Goal: Information Seeking & Learning: Learn about a topic

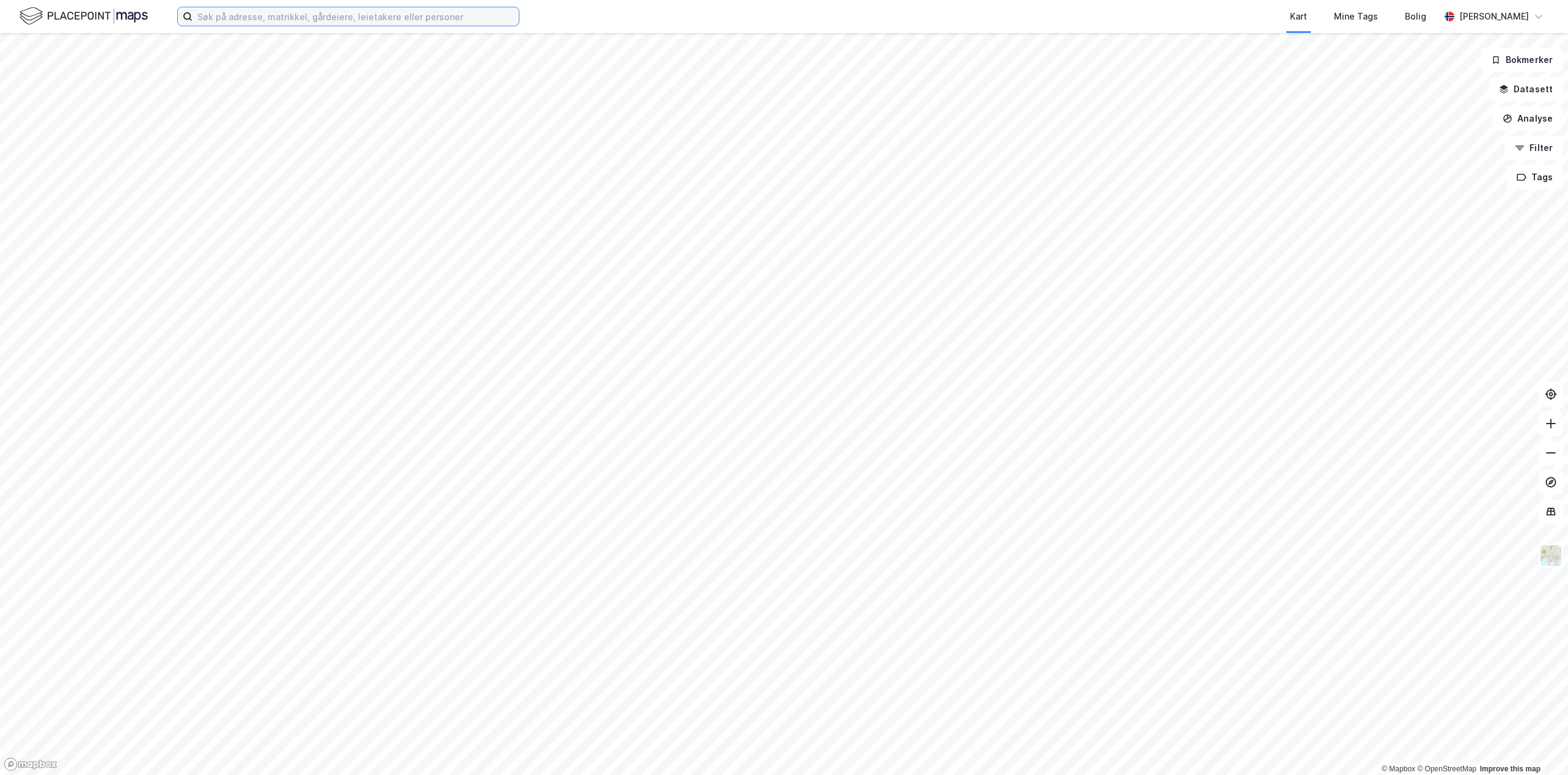
click at [373, 17] on input at bounding box center [355, 17] width 326 height 18
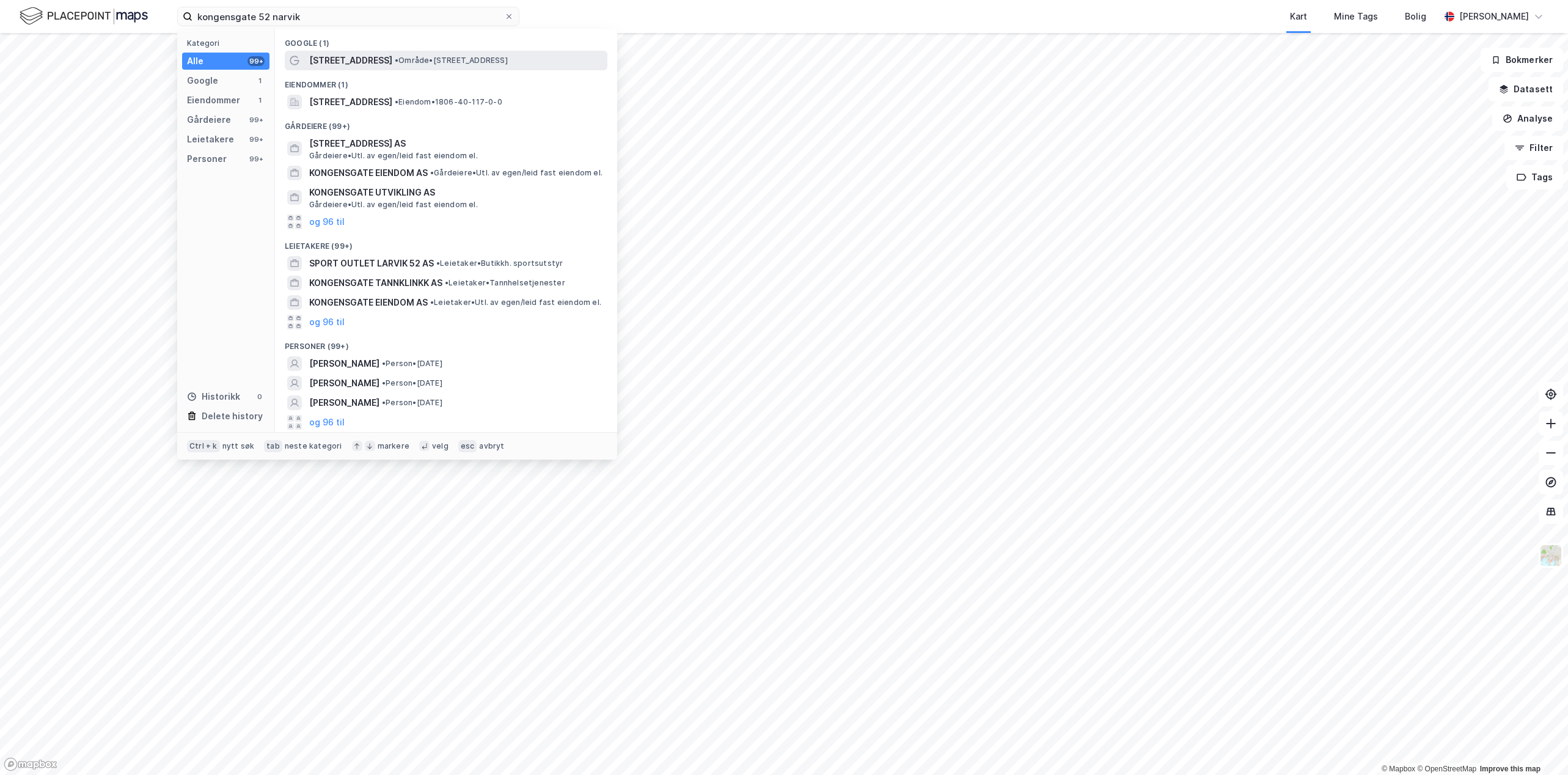
click at [470, 61] on span "• Område • [STREET_ADDRESS]" at bounding box center [451, 61] width 113 height 10
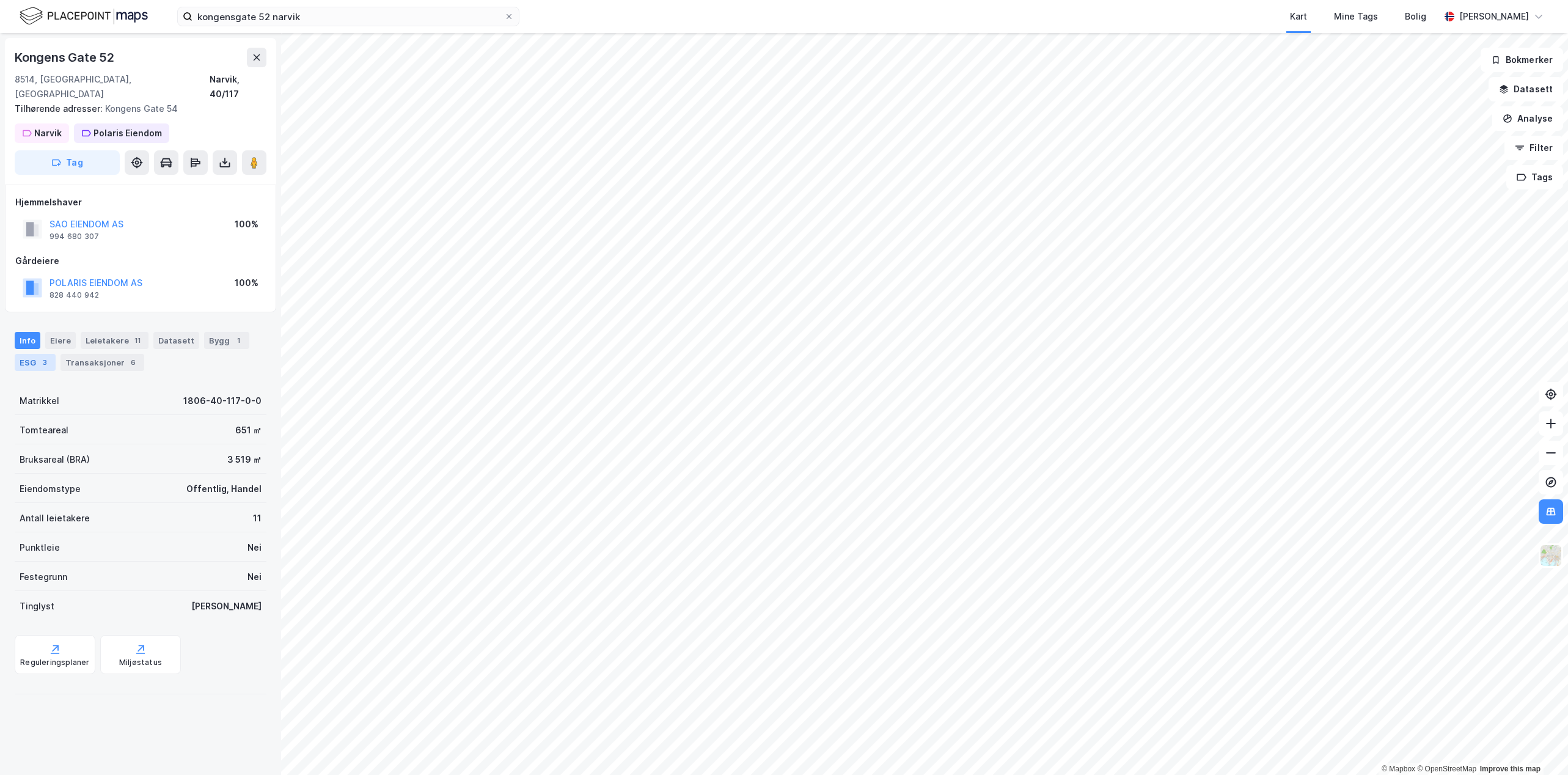
click at [51, 354] on div "ESG 3" at bounding box center [35, 362] width 41 height 17
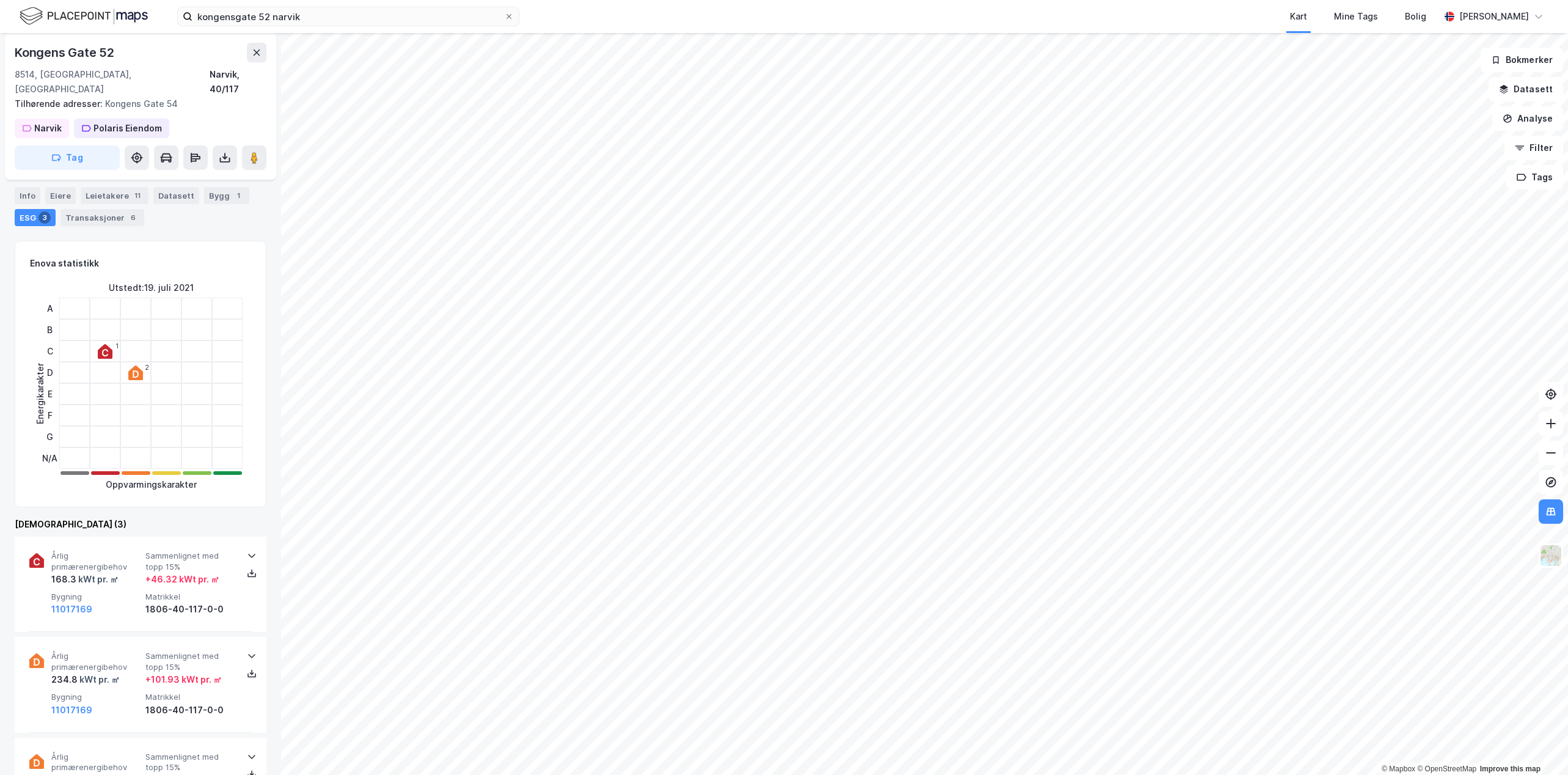
scroll to position [43, 0]
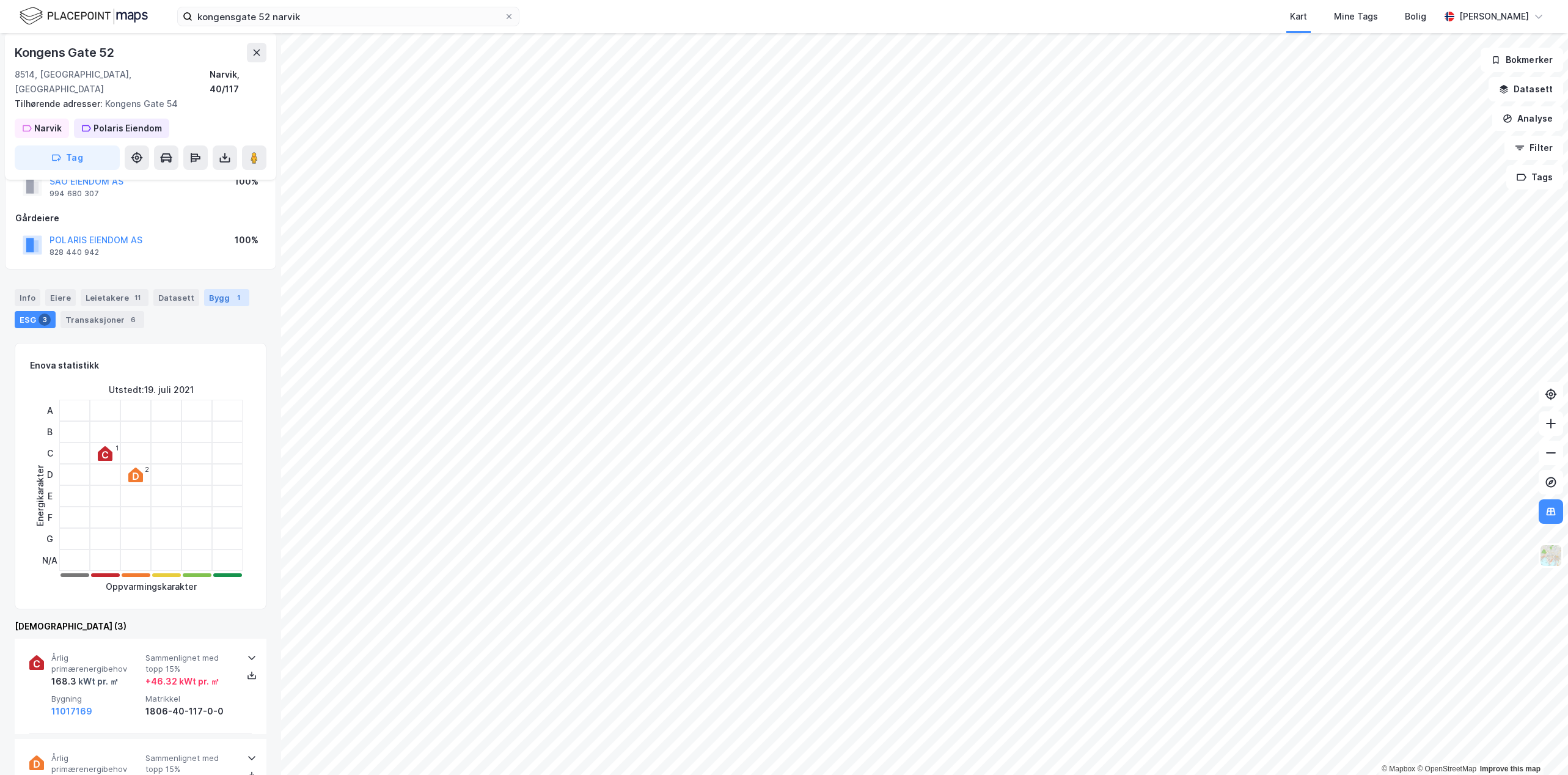
click at [233, 292] on div "1" at bounding box center [238, 297] width 12 height 12
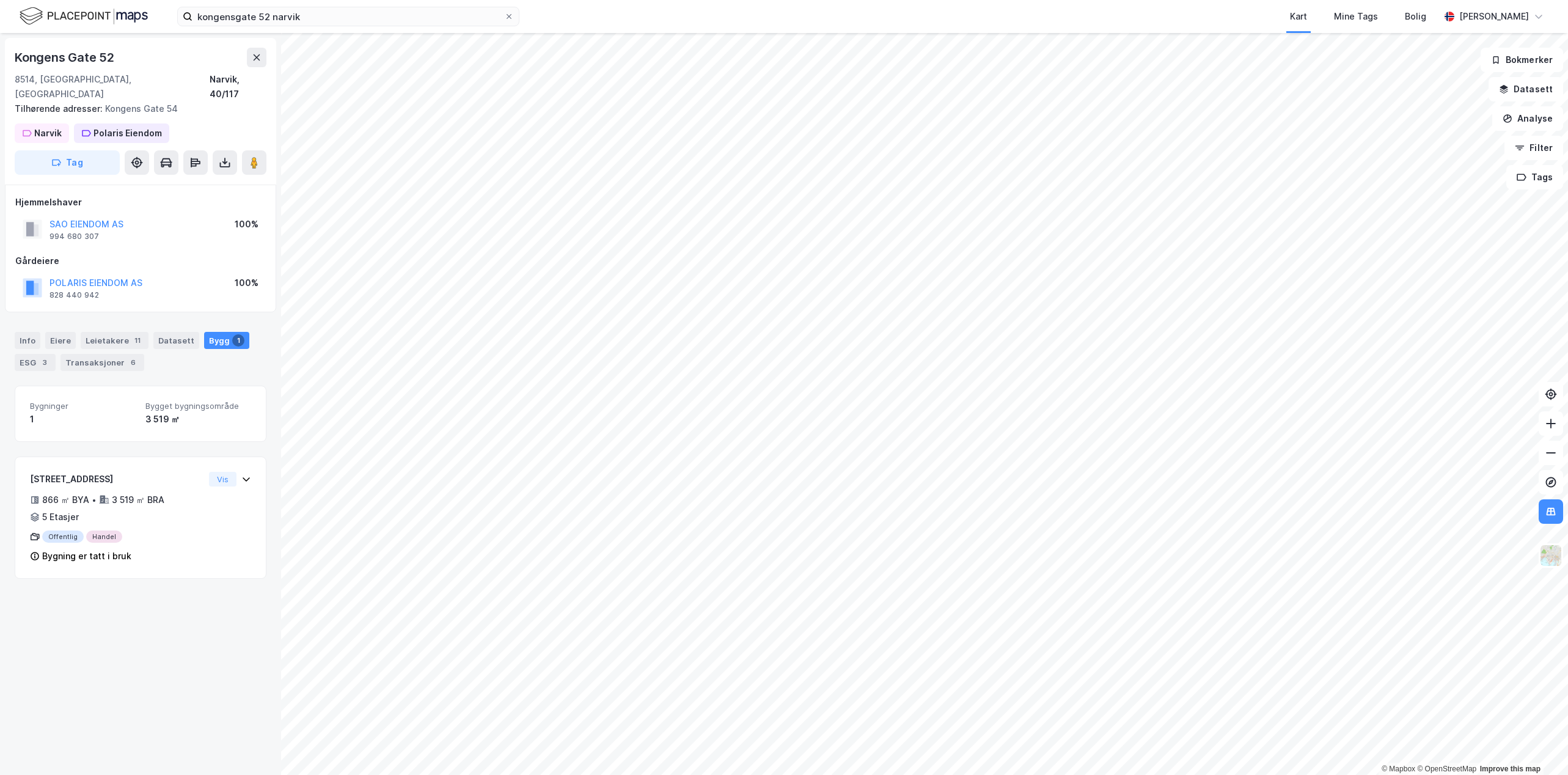
click at [125, 385] on div "Bygninger 1 Bygget bygningsområde 3 519 ㎡" at bounding box center [140, 413] width 252 height 56
drag, startPoint x: 24, startPoint y: 392, endPoint x: 192, endPoint y: 410, distance: 169.0
click at [192, 410] on div "Bygninger 1 Bygget bygningsområde 3 519 ㎡" at bounding box center [140, 413] width 252 height 56
click at [191, 412] on div "3 519 ㎡" at bounding box center [198, 419] width 105 height 15
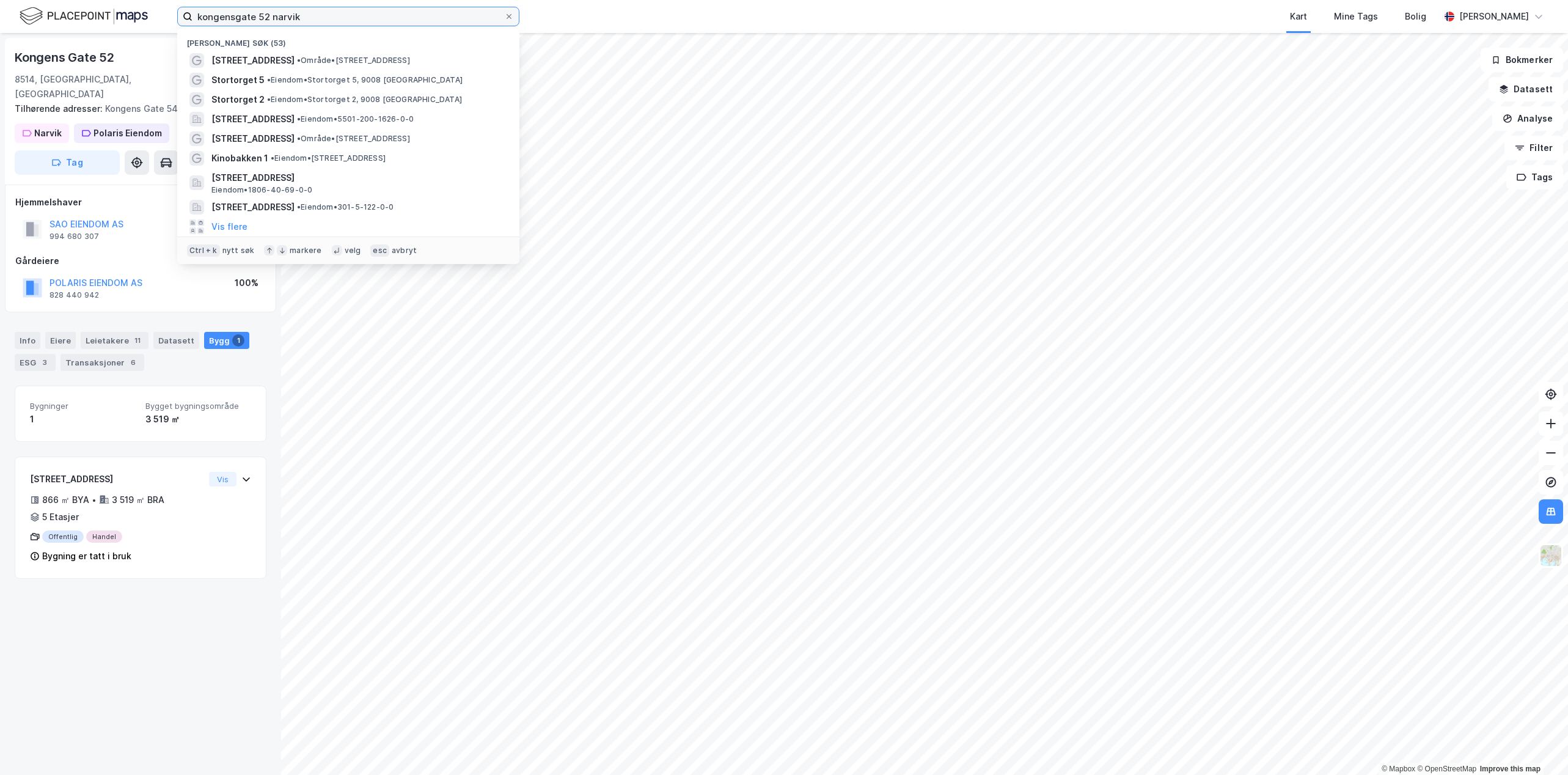
drag, startPoint x: 257, startPoint y: 17, endPoint x: 36, endPoint y: -5, distance: 222.1
click at [36, 0] on html "[STREET_ADDRESS] [PERSON_NAME] søk (53) [STREET_ADDRESS] • Område • [STREET_ADD…" at bounding box center [784, 387] width 1568 height 775
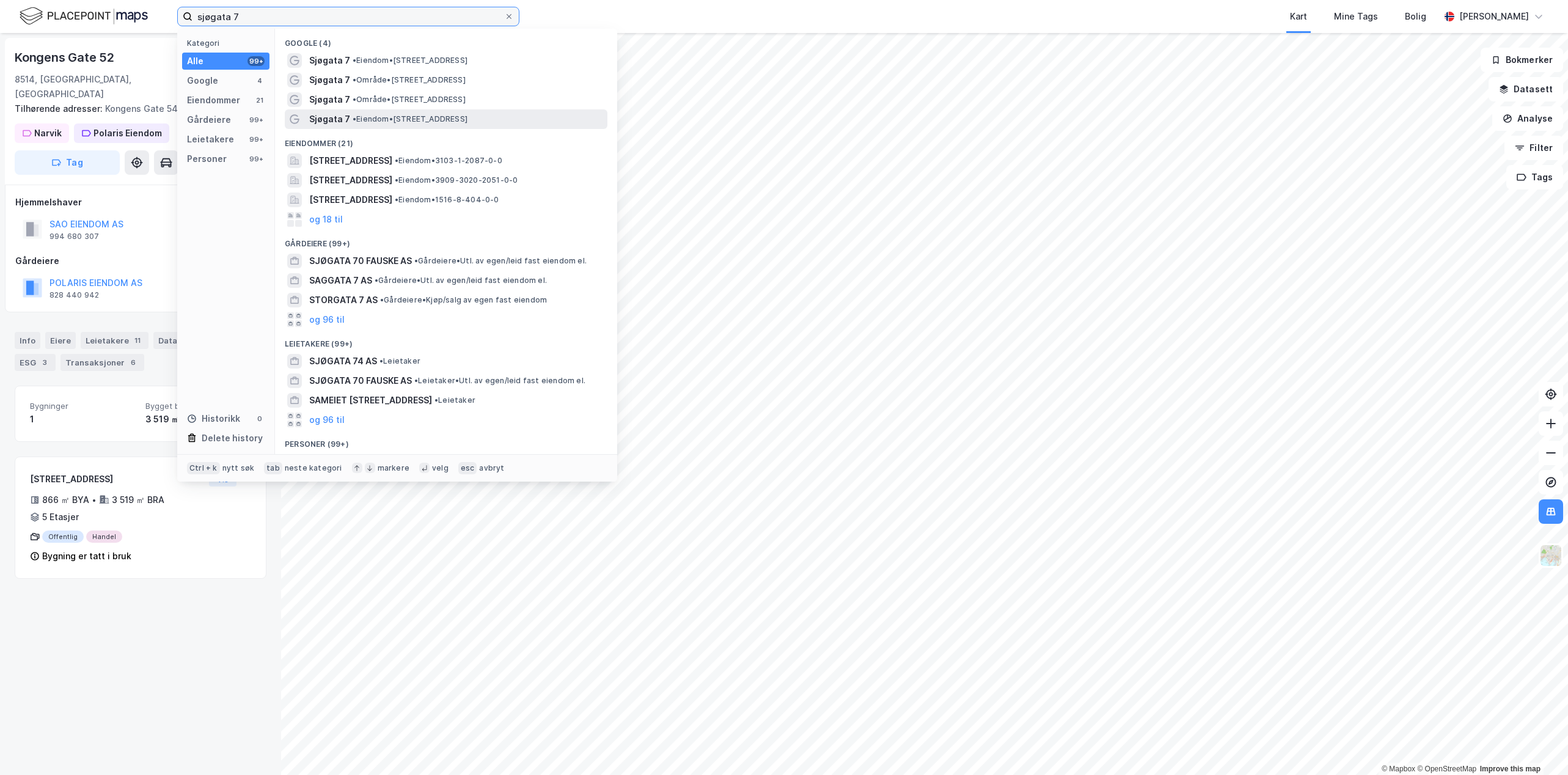
type input "sjøgata 7"
click at [443, 125] on div "Sjøgata 7 • Eiendom • [STREET_ADDRESS]" at bounding box center [457, 120] width 296 height 15
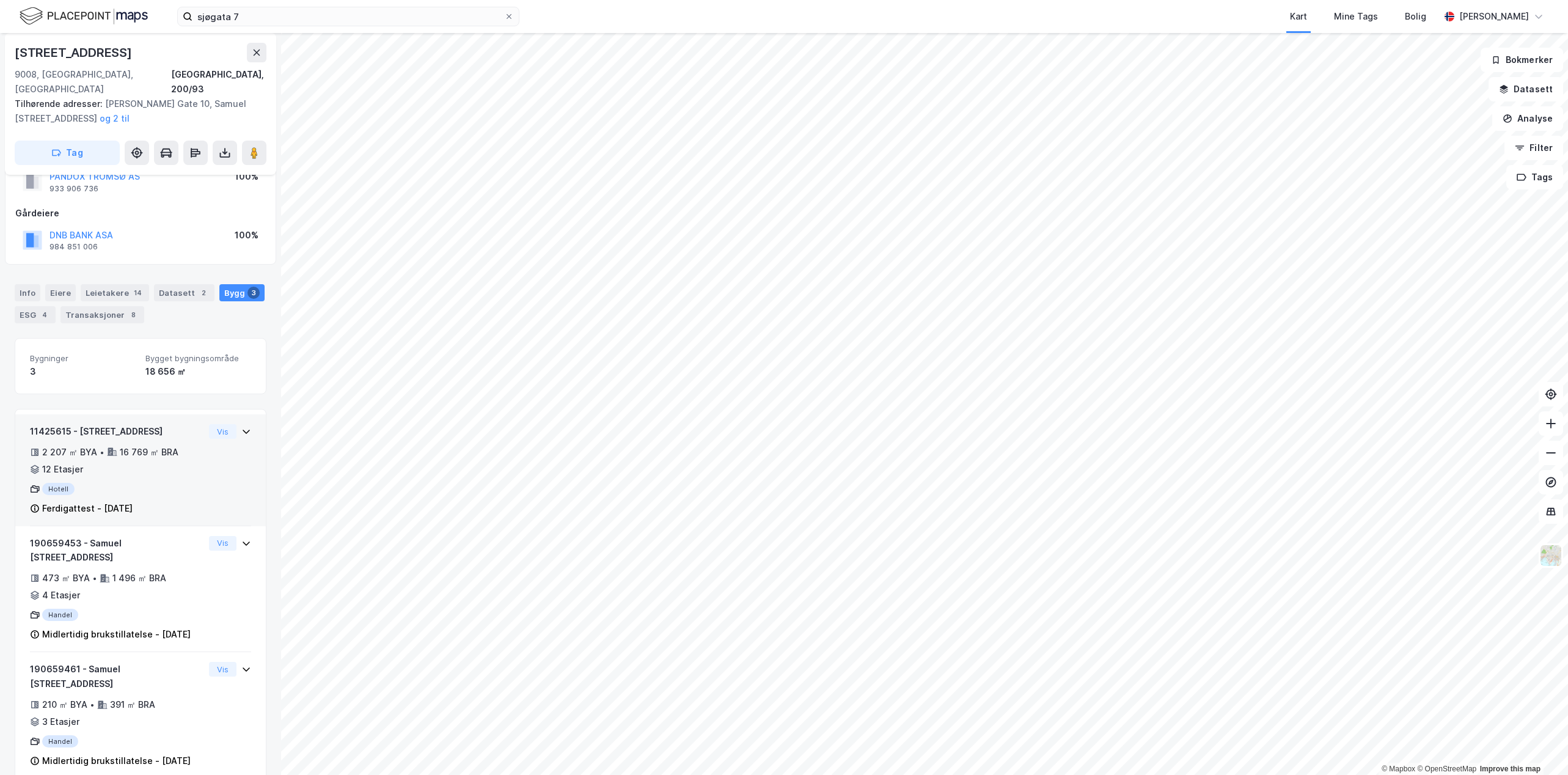
scroll to position [52, 0]
